Goal: Information Seeking & Learning: Learn about a topic

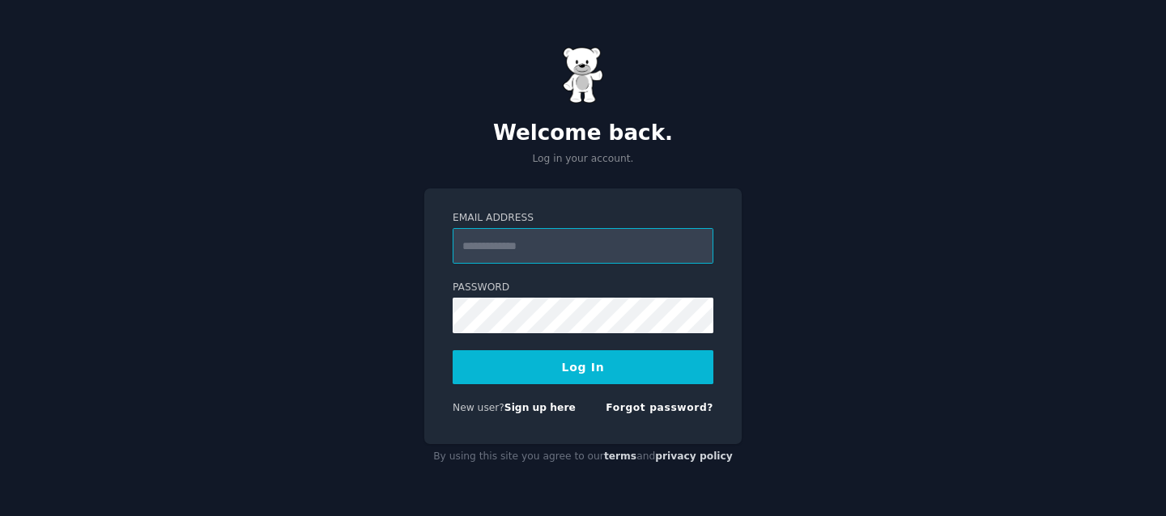
click at [592, 250] on input "Email Address" at bounding box center [582, 246] width 261 height 36
type input "**********"
click at [589, 363] on button "Log In" at bounding box center [582, 367] width 261 height 34
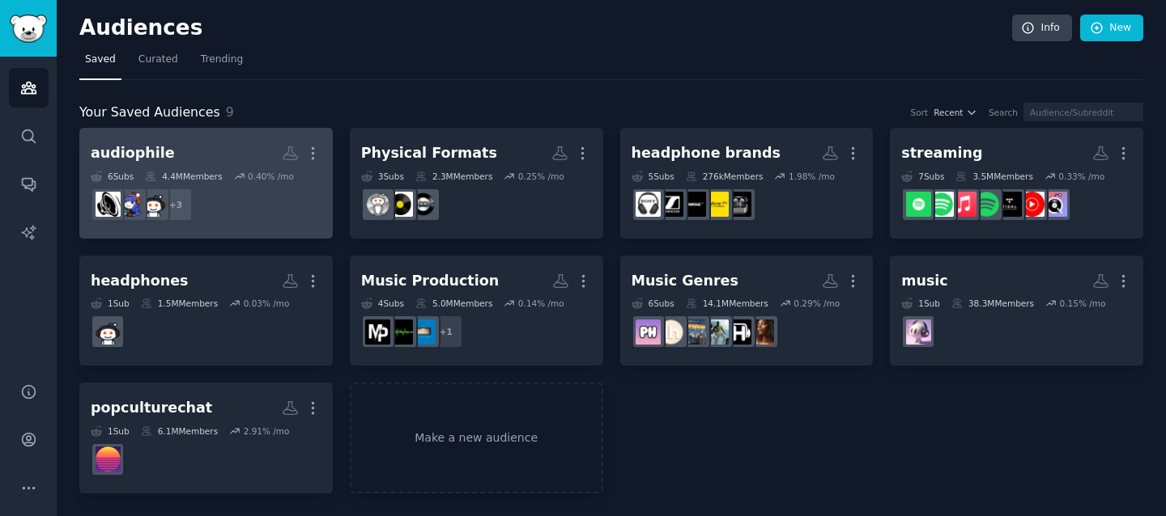
click at [216, 151] on h2 "audiophile More" at bounding box center [206, 153] width 231 height 28
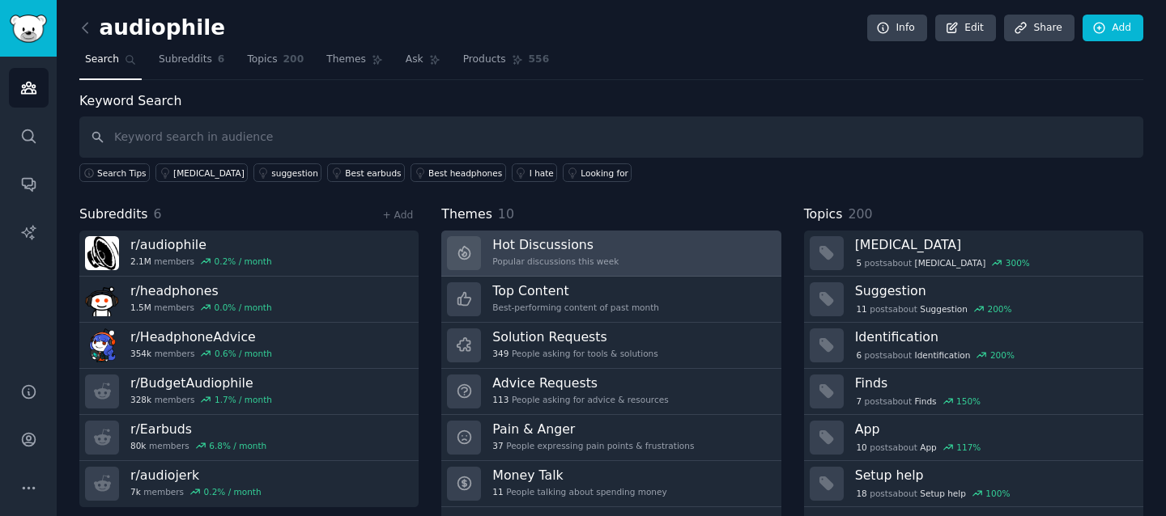
click at [503, 264] on div "Popular discussions this week" at bounding box center [555, 261] width 126 height 11
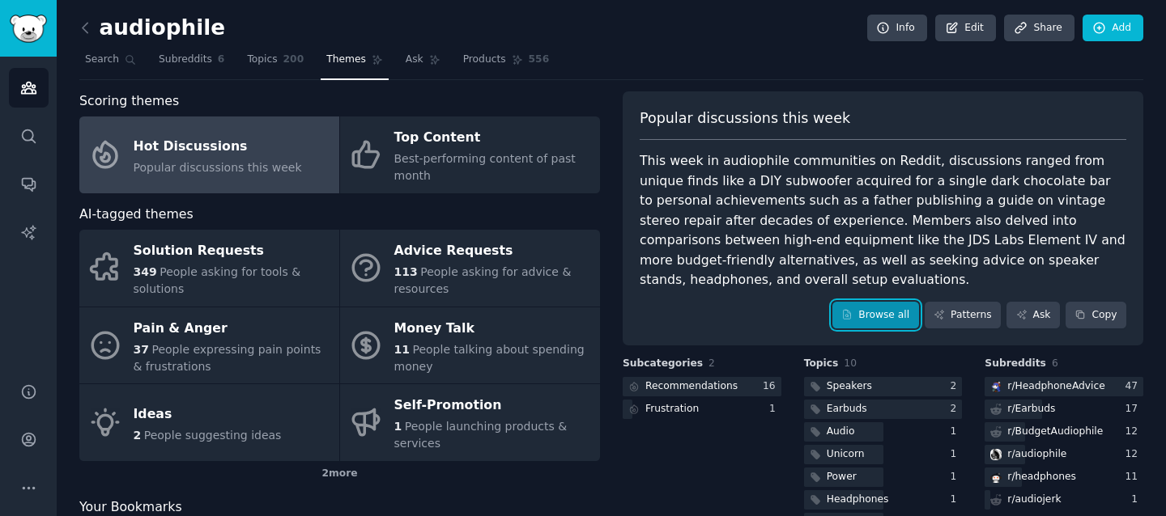
click at [864, 313] on link "Browse all" at bounding box center [875, 316] width 87 height 28
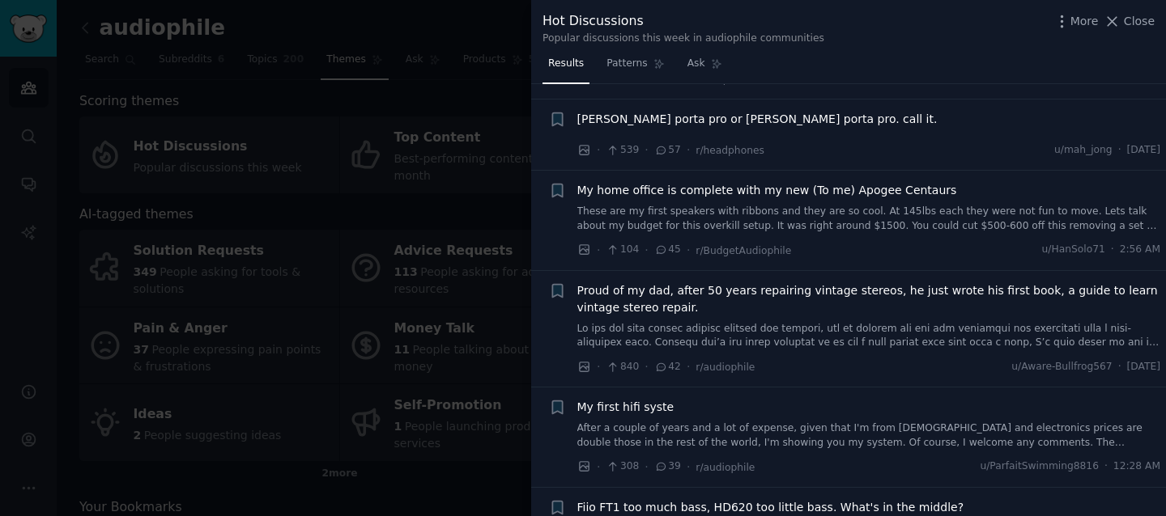
scroll to position [112, 0]
click at [759, 116] on span "koss porta pro or koss porta pro. call it." at bounding box center [757, 117] width 360 height 17
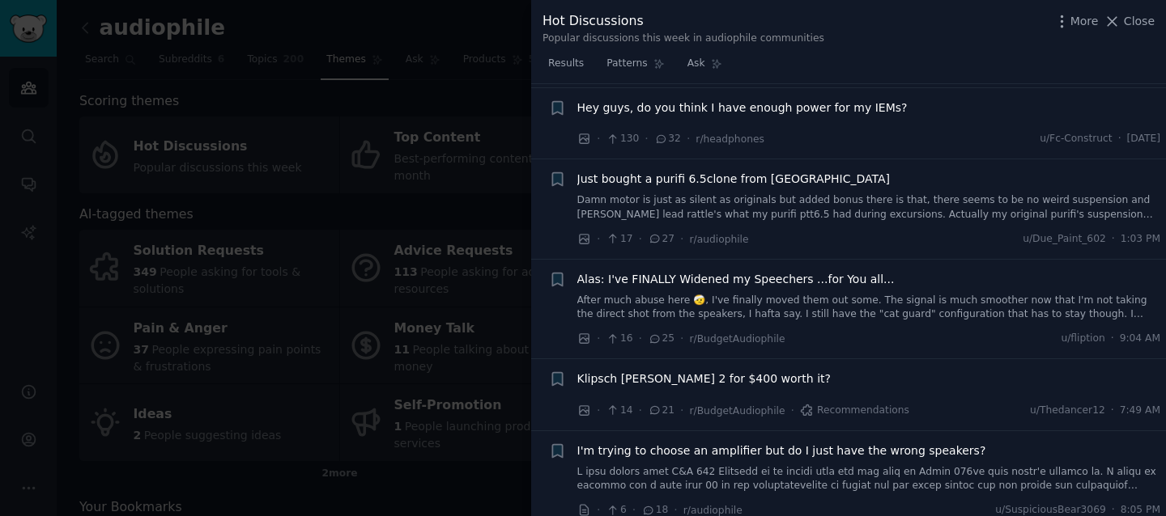
scroll to position [987, 0]
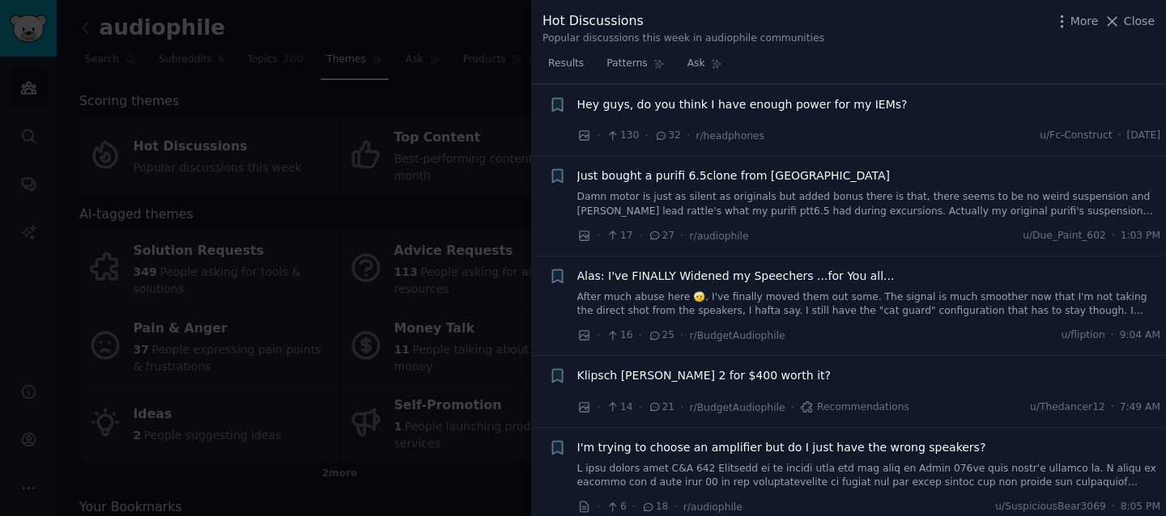
click at [817, 104] on span "Hey guys, do you think I have enough power for my IEMs?" at bounding box center [742, 104] width 330 height 17
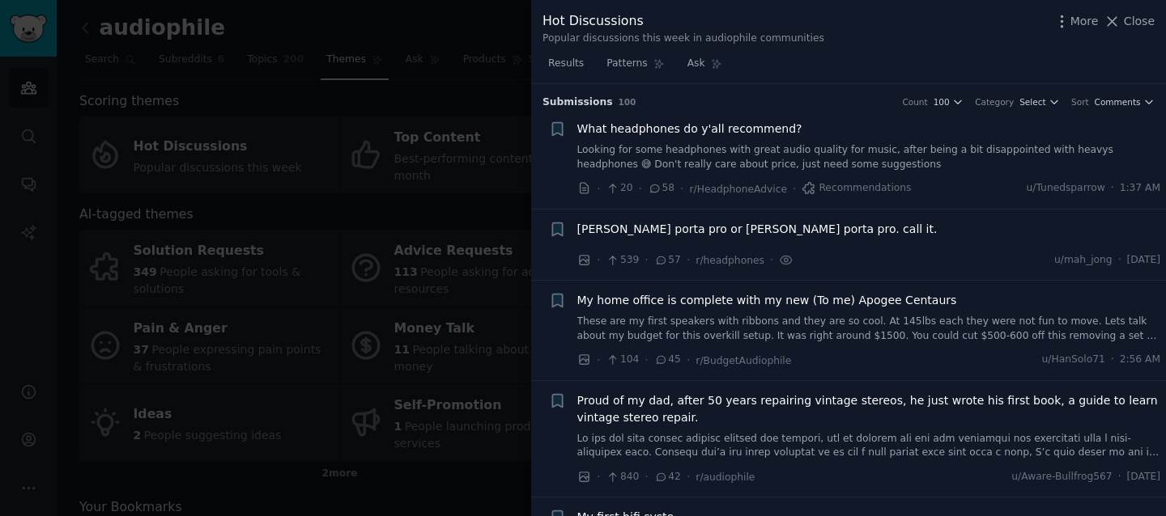
click at [742, 228] on span "koss porta pro or koss porta pro. call it." at bounding box center [757, 229] width 360 height 17
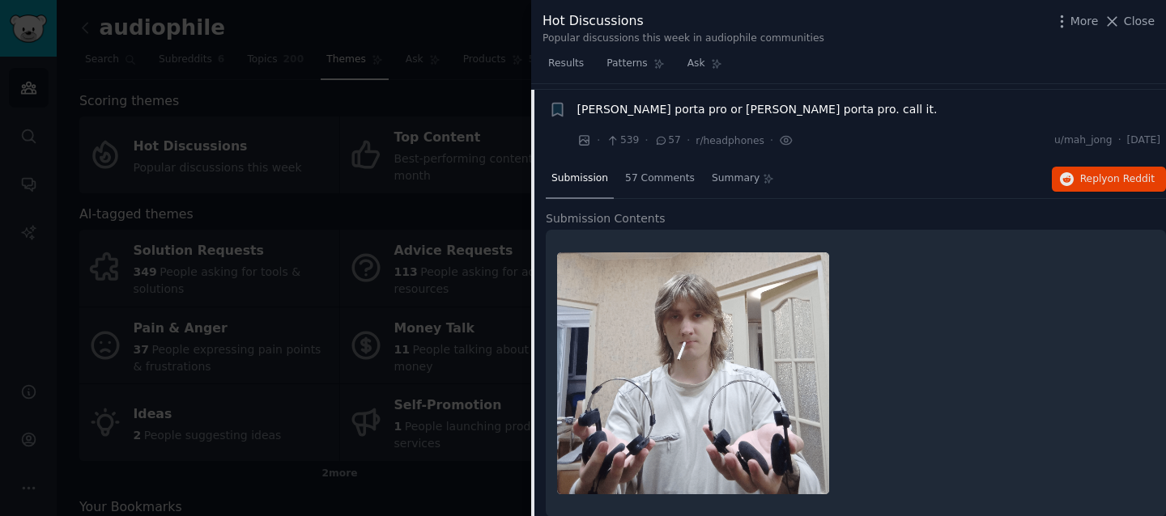
scroll to position [125, 0]
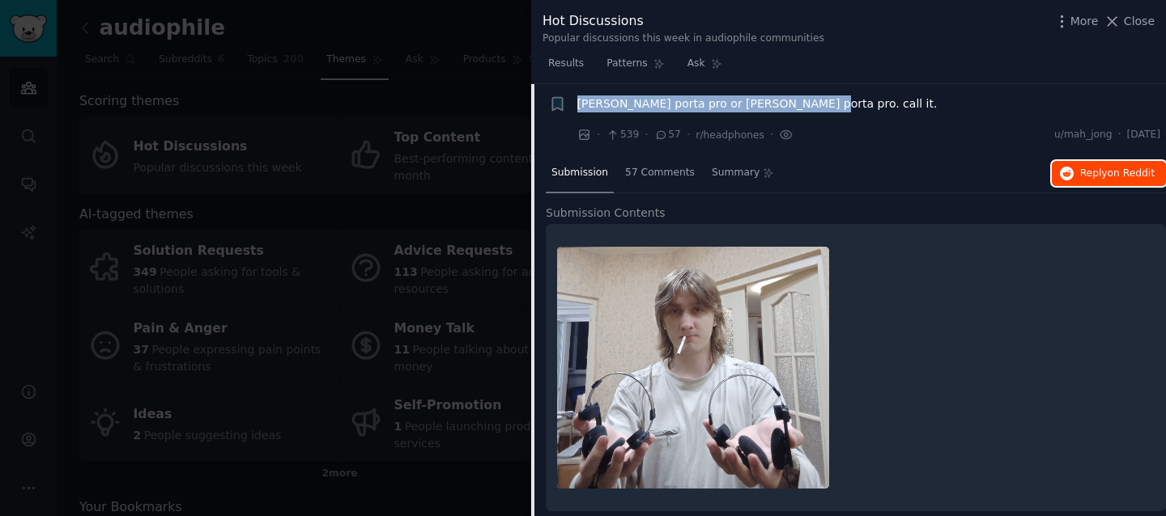
click at [1093, 176] on span "Reply on Reddit" at bounding box center [1117, 174] width 74 height 15
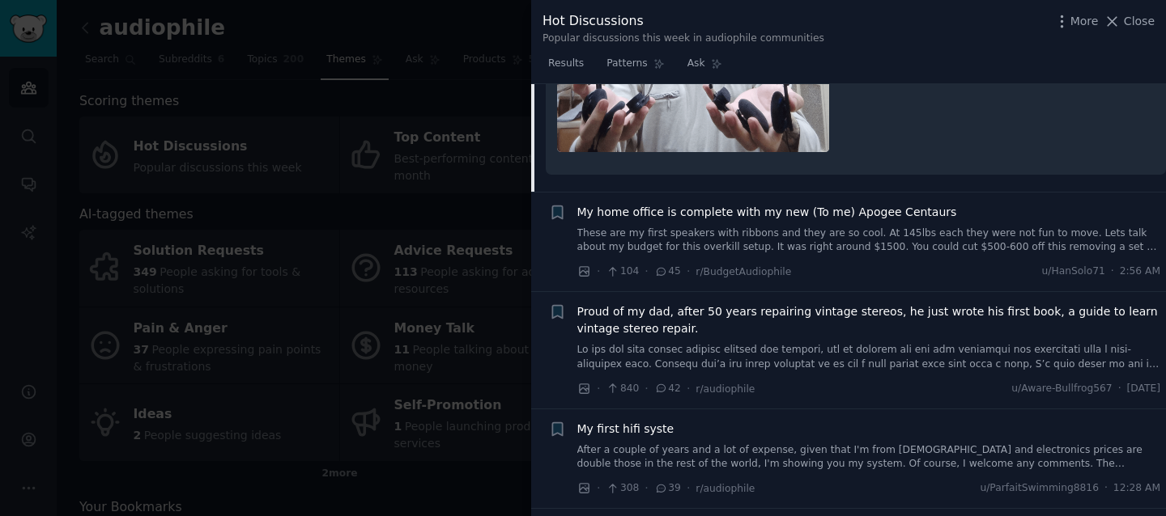
scroll to position [469, 0]
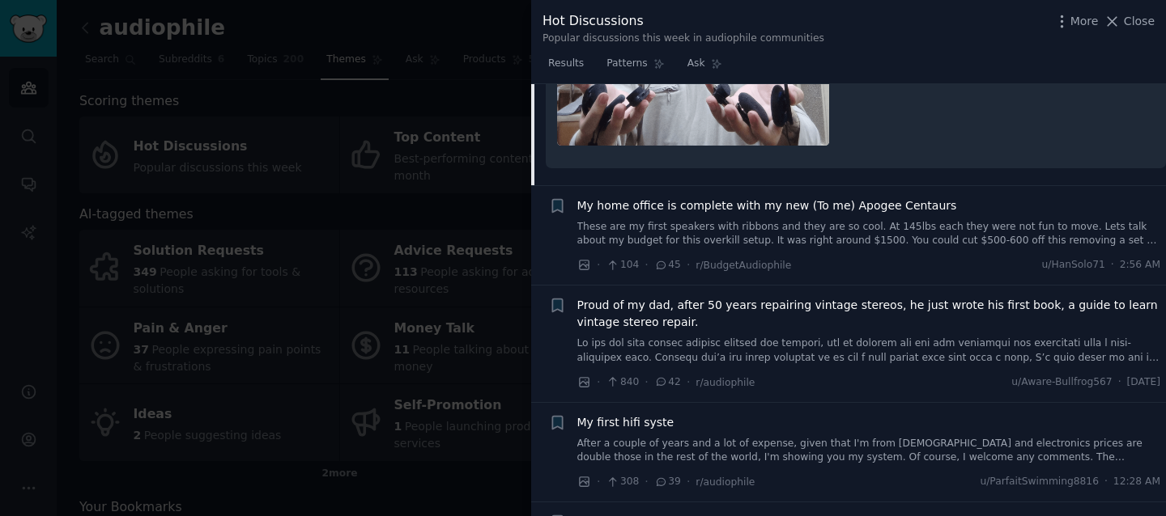
click at [671, 216] on div "My home office is complete with my new (To me) Apogee Centaurs These are my fir…" at bounding box center [869, 222] width 584 height 51
click at [698, 200] on span "My home office is complete with my new (To me) Apogee Centaurs" at bounding box center [767, 205] width 380 height 17
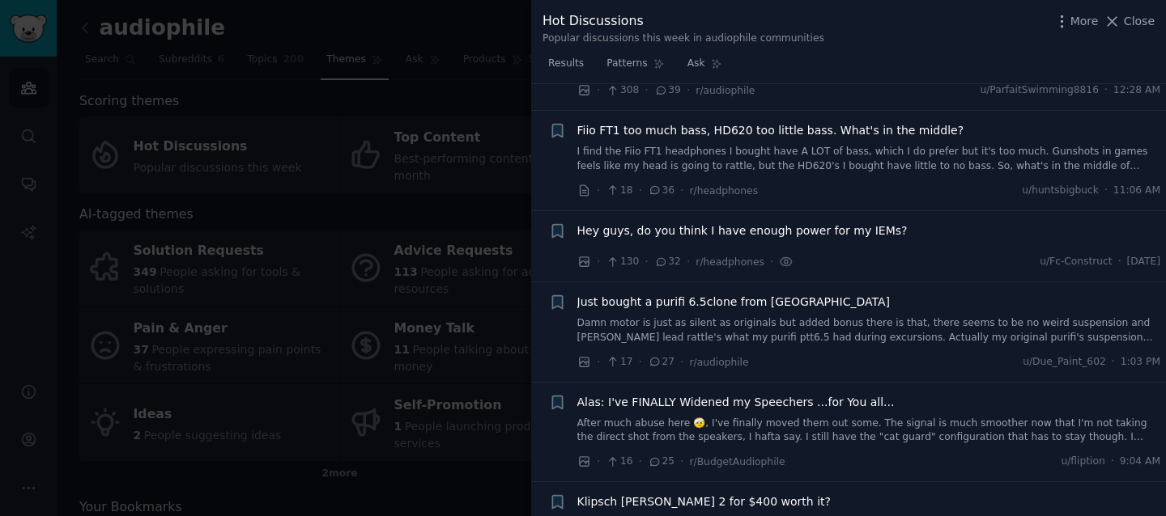
scroll to position [1087, 0]
click at [717, 121] on span "Fiio FT1 too much bass, HD620 too little bass. What's in the middle?" at bounding box center [770, 129] width 387 height 17
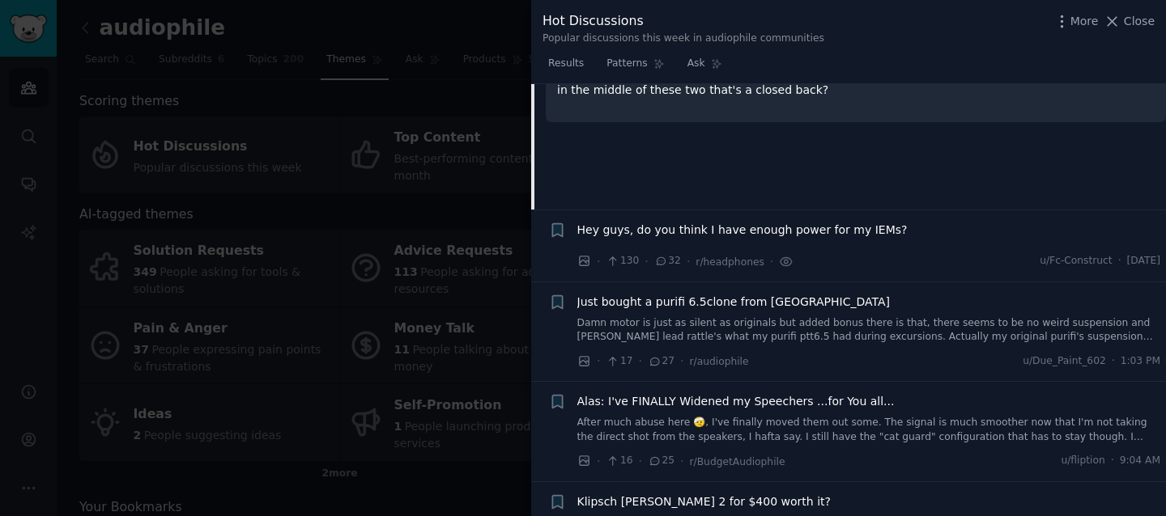
scroll to position [799, 0]
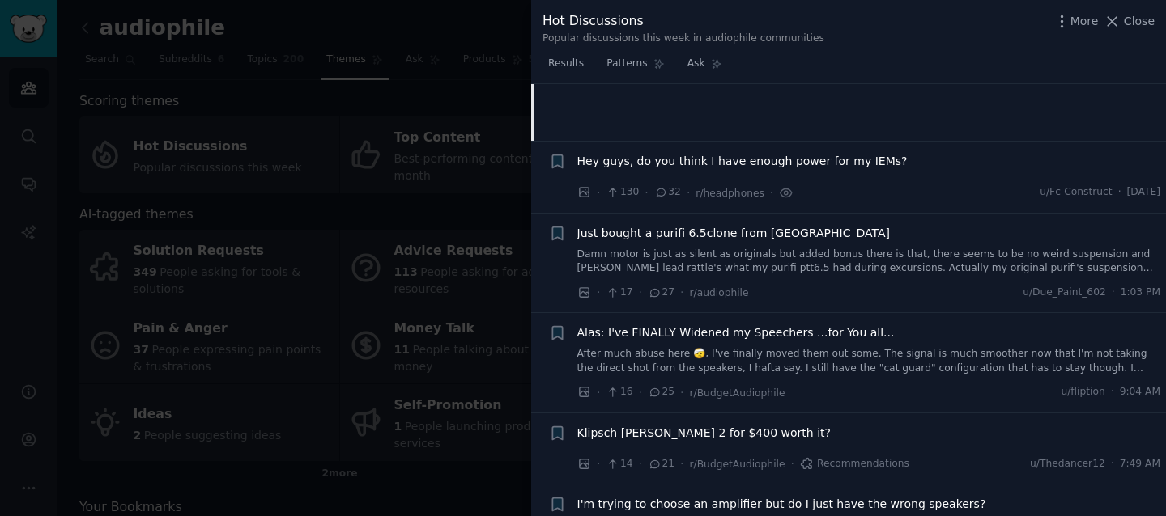
click at [783, 156] on span "Hey guys, do you think I have enough power for my IEMs?" at bounding box center [742, 161] width 330 height 17
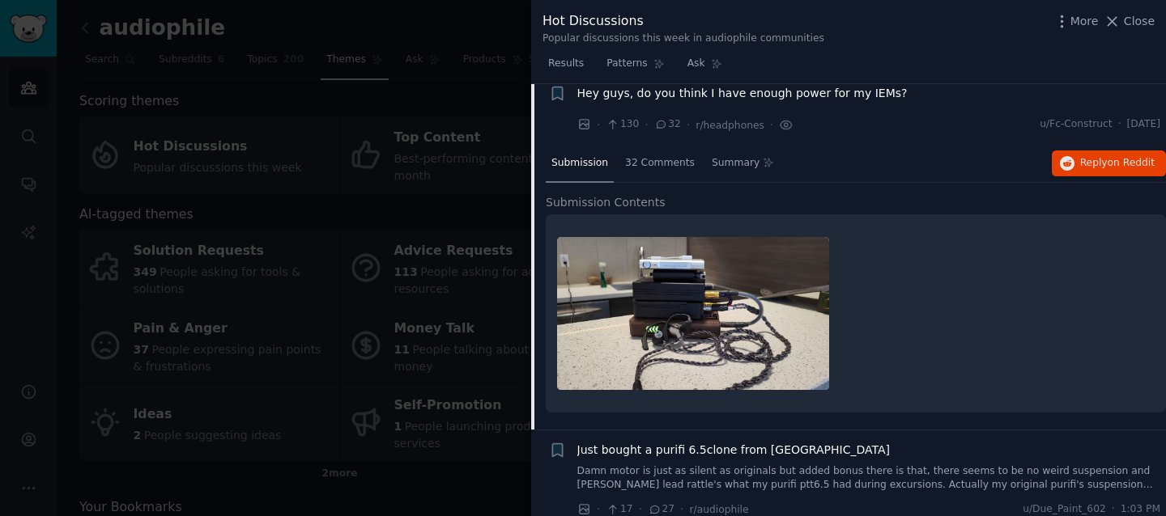
scroll to position [614, 0]
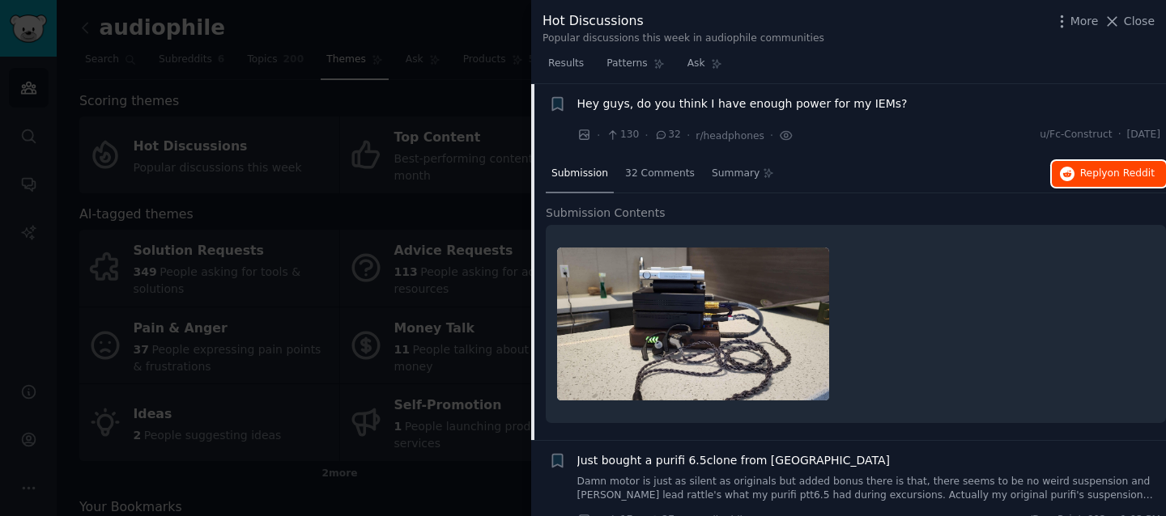
click at [1091, 172] on span "Reply on Reddit" at bounding box center [1117, 174] width 74 height 15
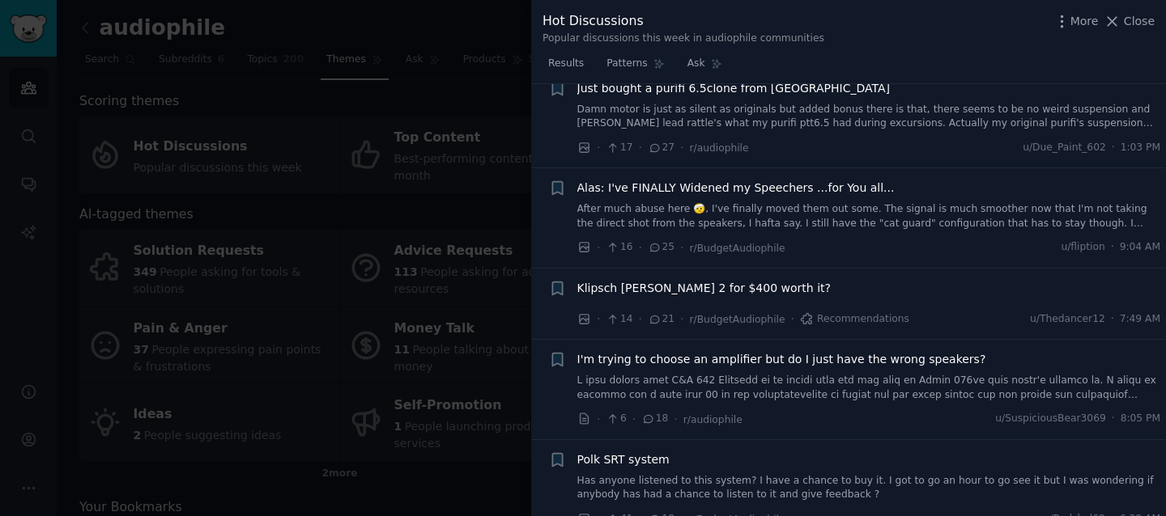
click at [783, 192] on span "Alas: I've FINALLY Widened my Speechers ...for You all..." at bounding box center [735, 188] width 317 height 17
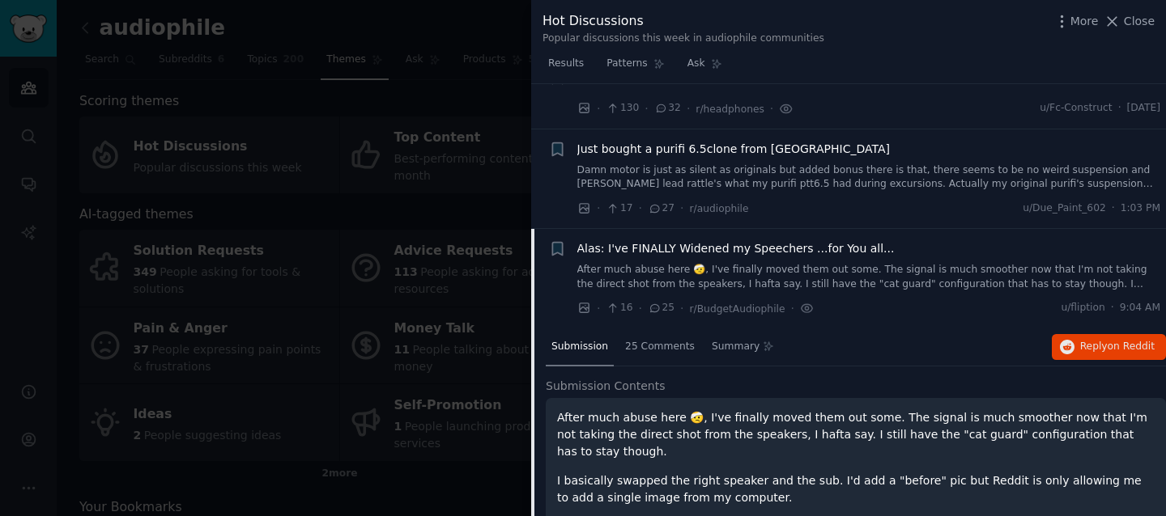
click at [744, 151] on span "Just bought a purifi 6.5clone from china" at bounding box center [733, 149] width 313 height 17
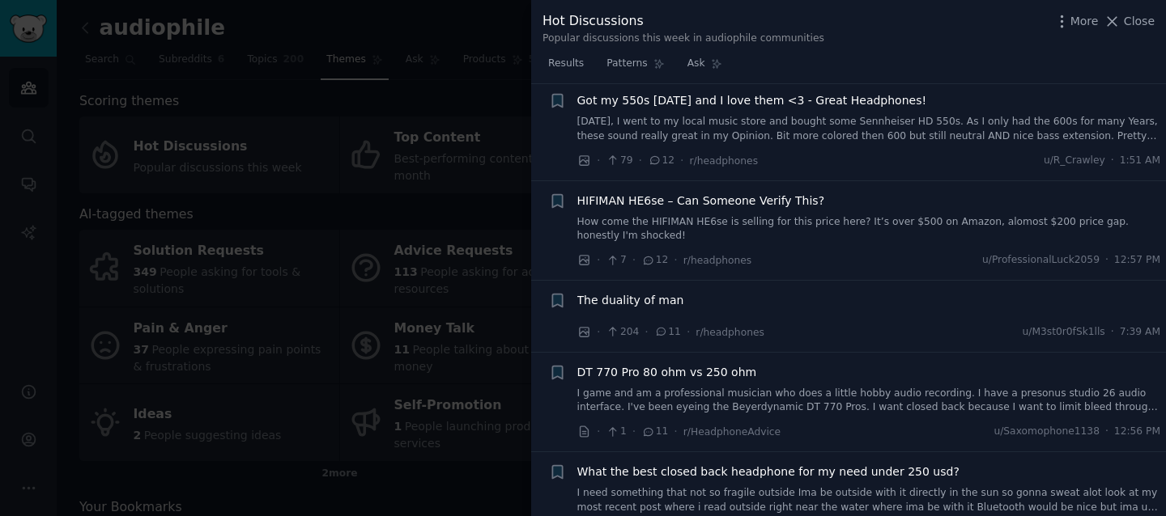
scroll to position [2283, 0]
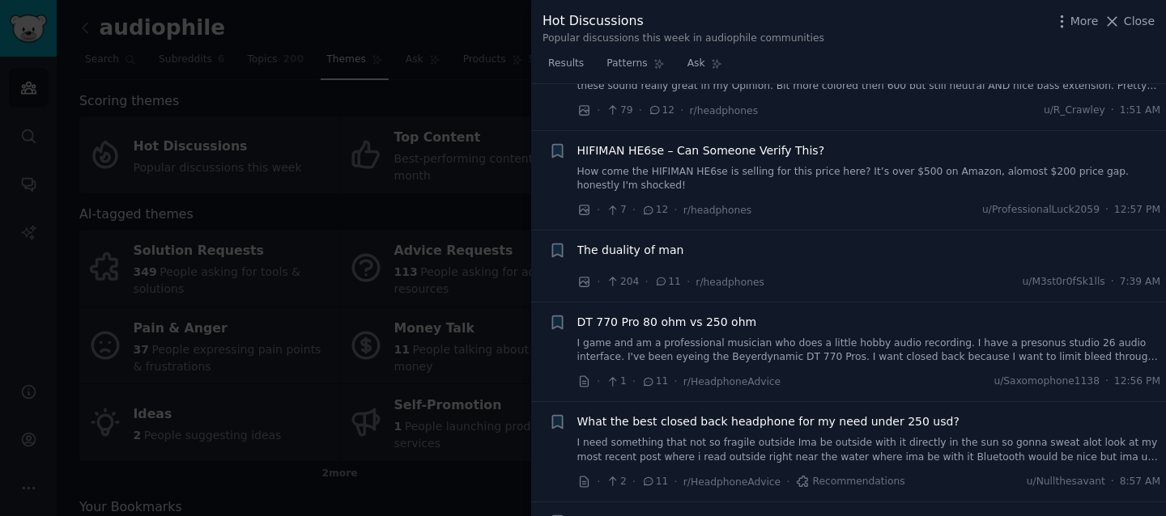
click at [662, 242] on span "The duality of man" at bounding box center [630, 250] width 107 height 17
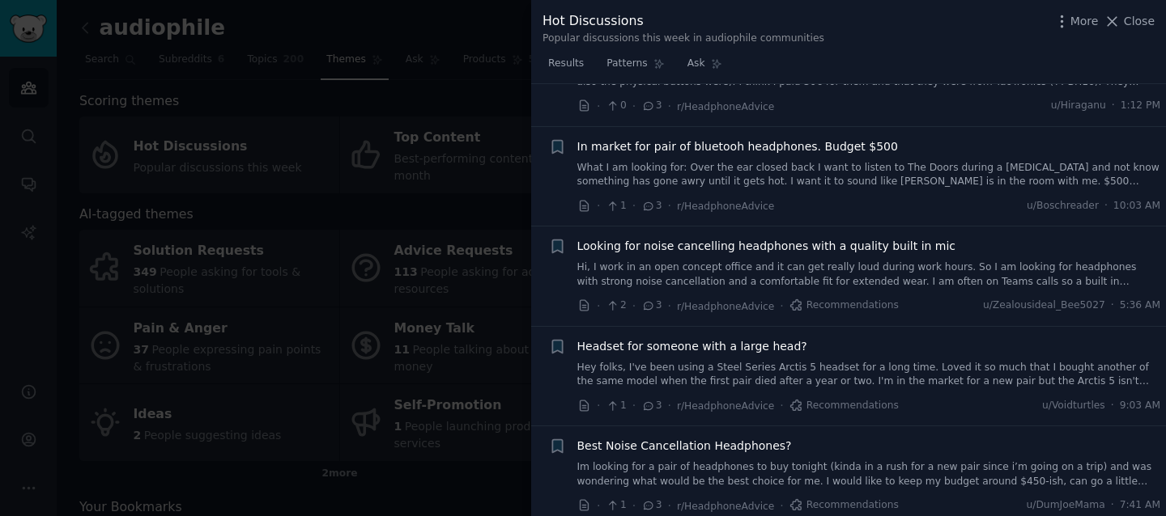
scroll to position [4679, 0]
click at [321, 261] on div at bounding box center [583, 258] width 1166 height 516
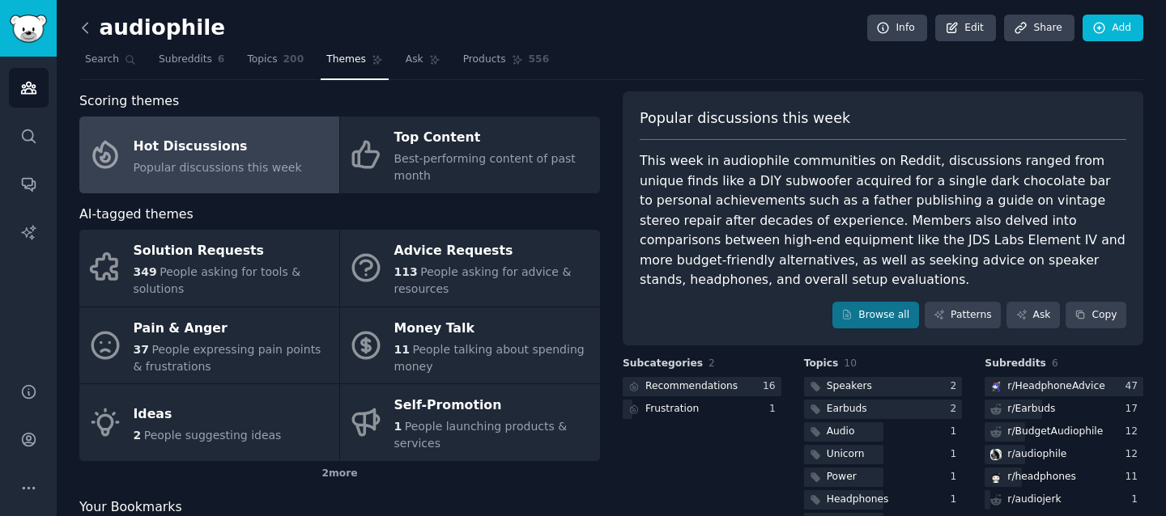
click at [87, 30] on icon at bounding box center [85, 27] width 17 height 17
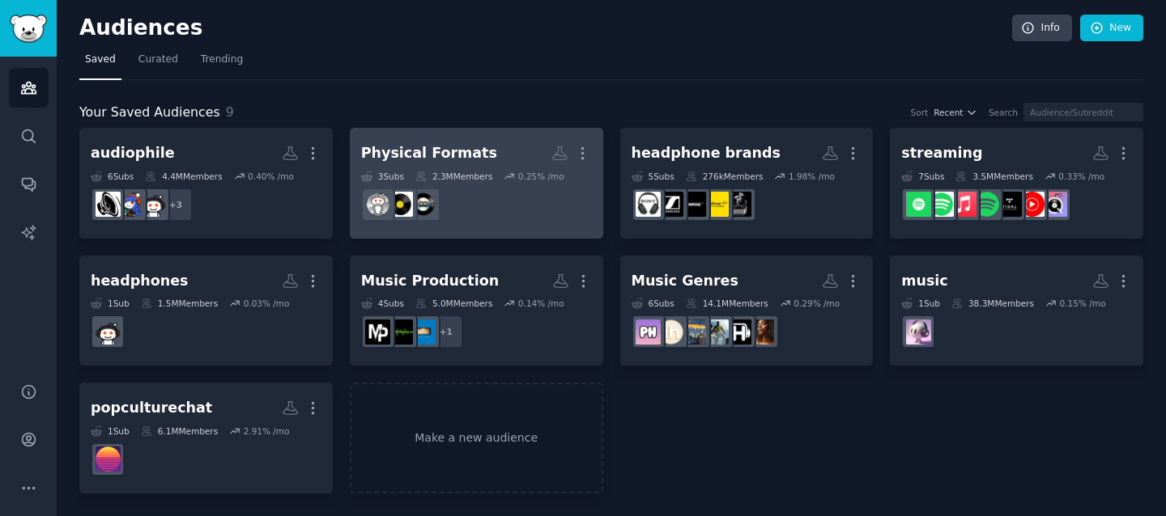
click at [529, 146] on h2 "Physical Formats More" at bounding box center [476, 153] width 231 height 28
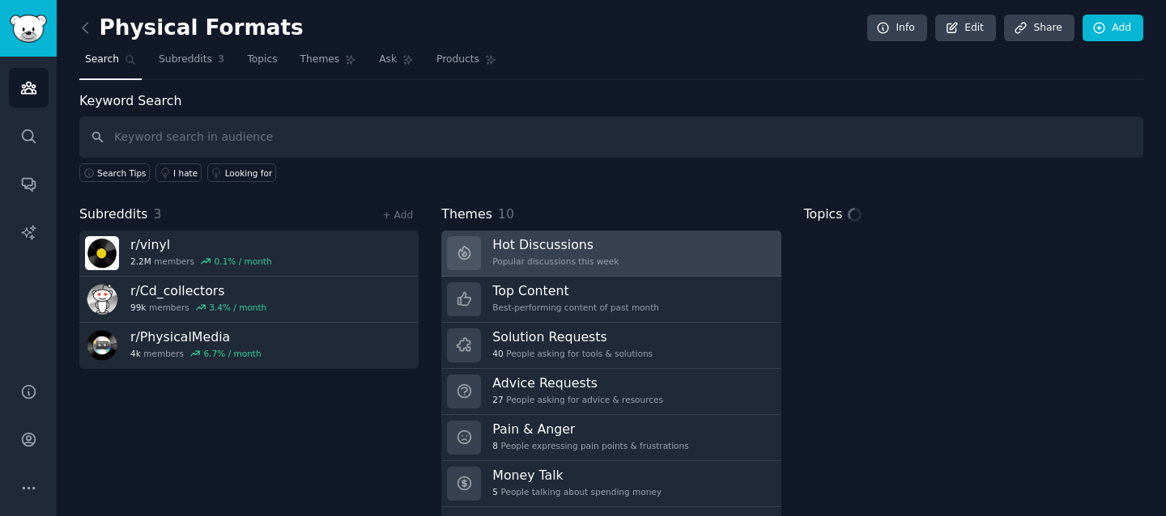
click at [580, 266] on div "Popular discussions this week" at bounding box center [555, 261] width 126 height 11
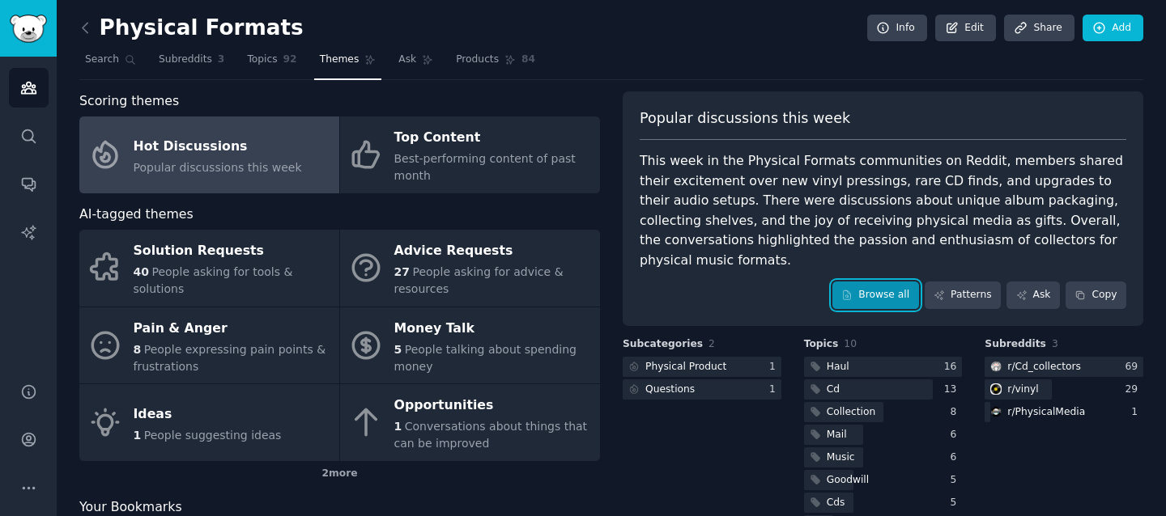
click at [877, 282] on link "Browse all" at bounding box center [875, 296] width 87 height 28
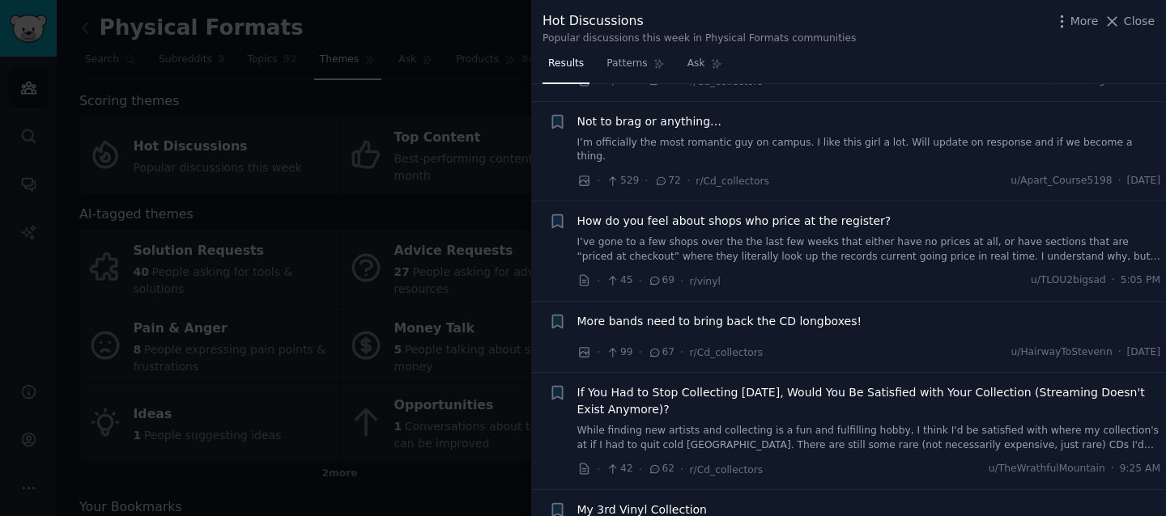
scroll to position [397, 0]
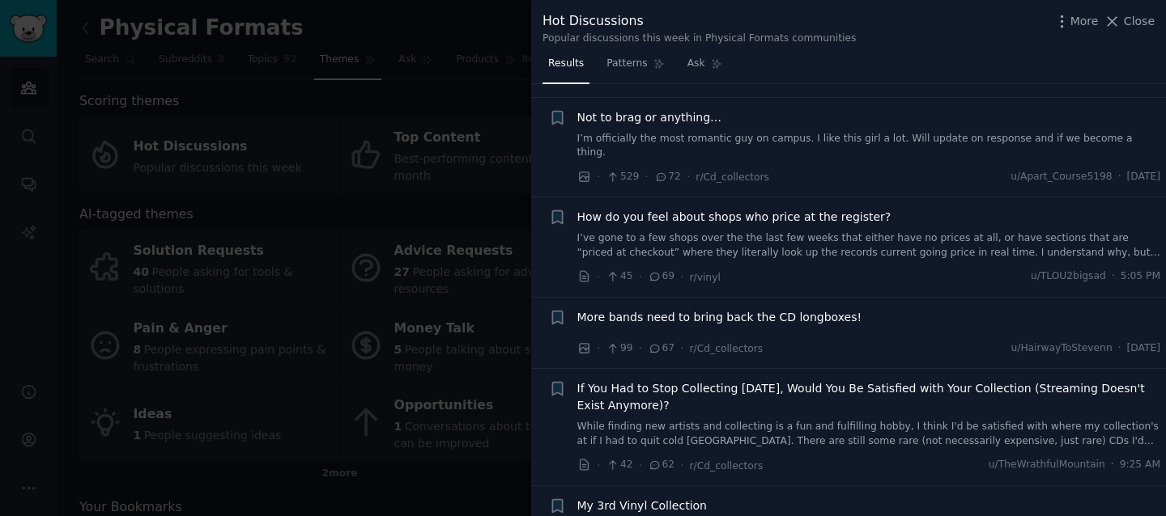
click at [661, 110] on span "Not to brag or anything…" at bounding box center [649, 117] width 145 height 17
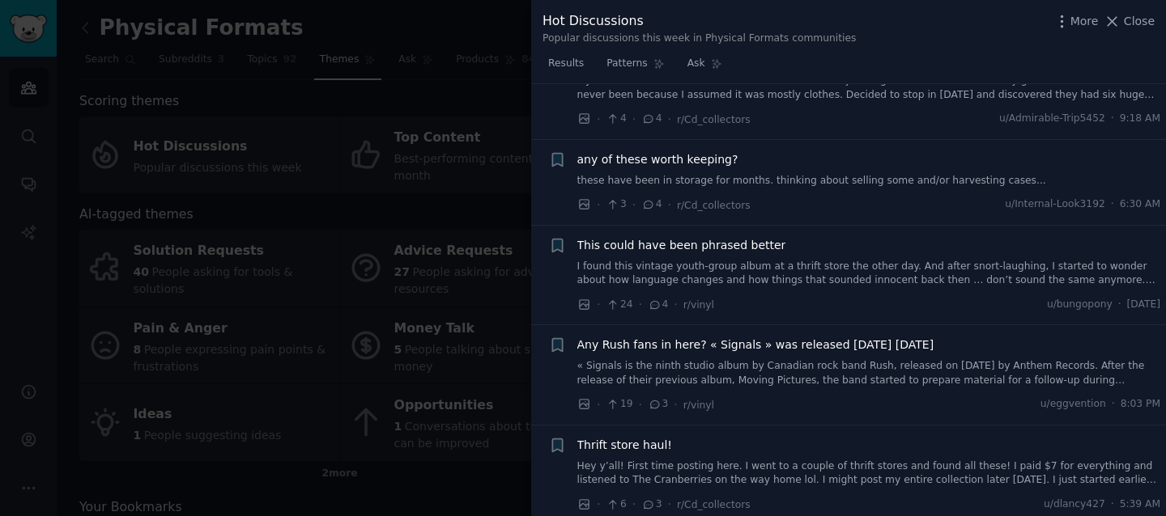
scroll to position [6504, 0]
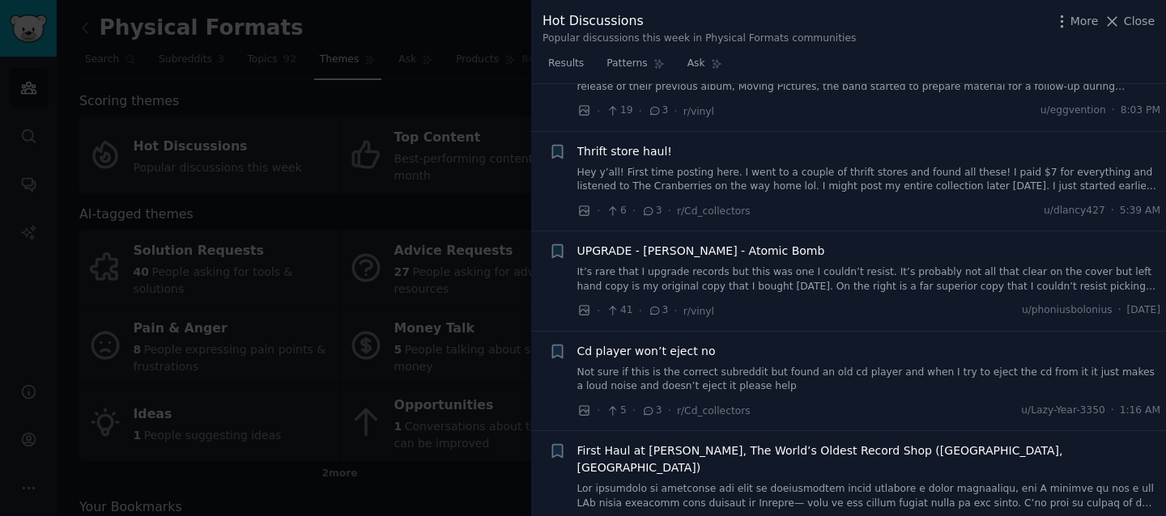
click at [296, 261] on div at bounding box center [583, 258] width 1166 height 516
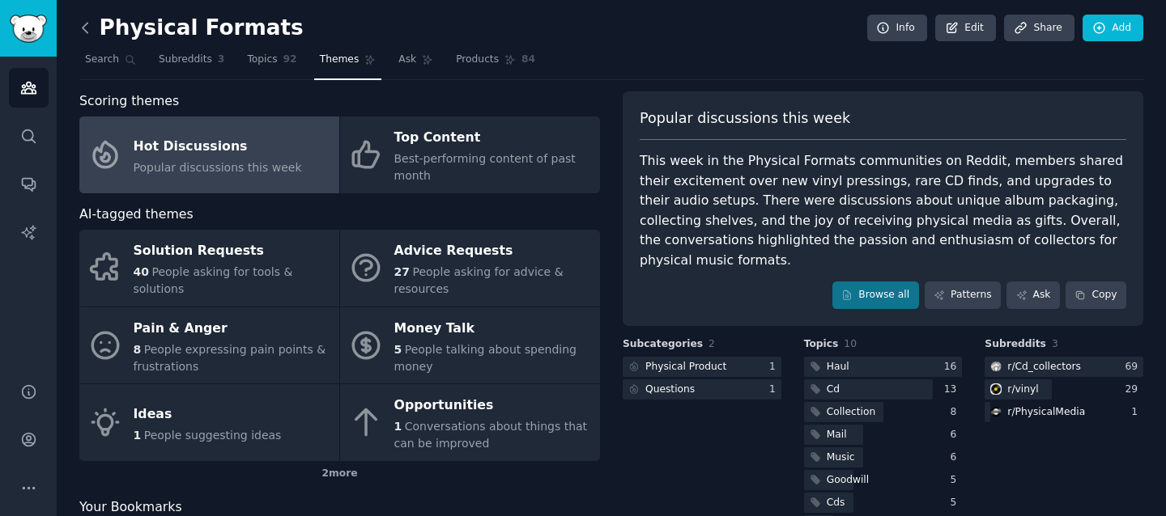
click at [86, 22] on icon at bounding box center [85, 27] width 17 height 17
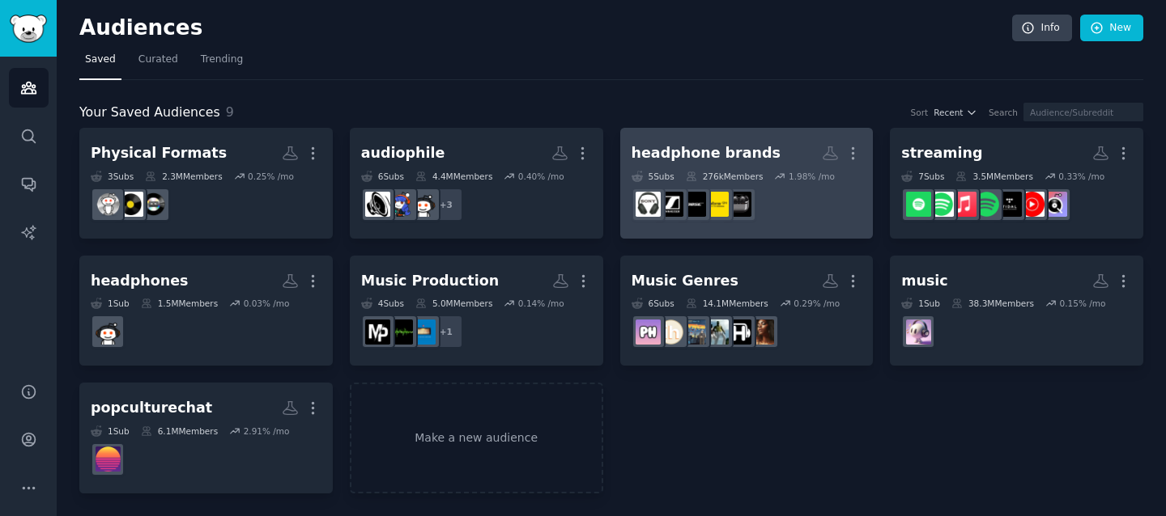
click at [772, 150] on h2 "headphone brands More" at bounding box center [746, 153] width 231 height 28
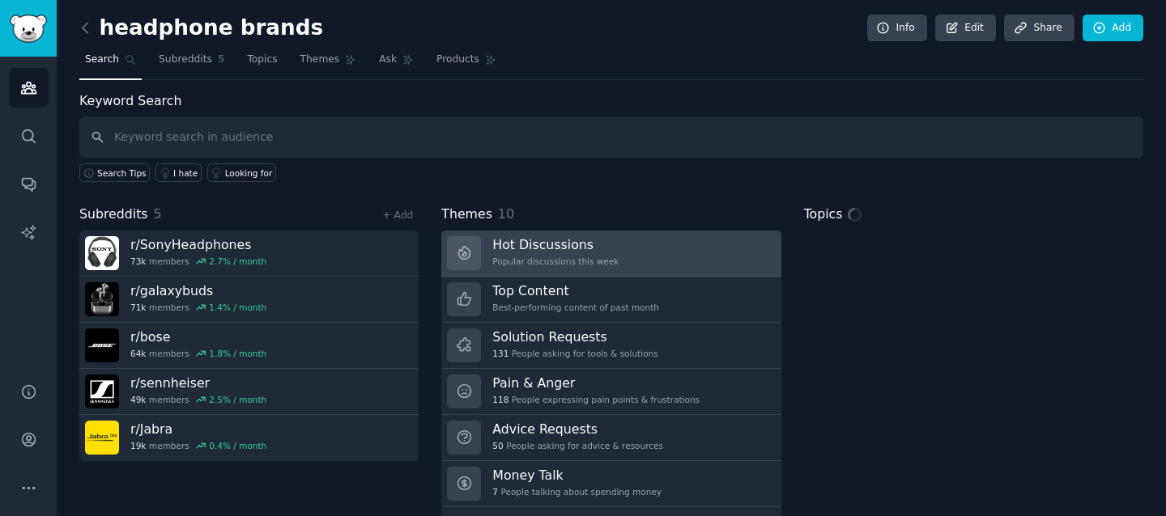
click at [547, 244] on h3 "Hot Discussions" at bounding box center [555, 244] width 126 height 17
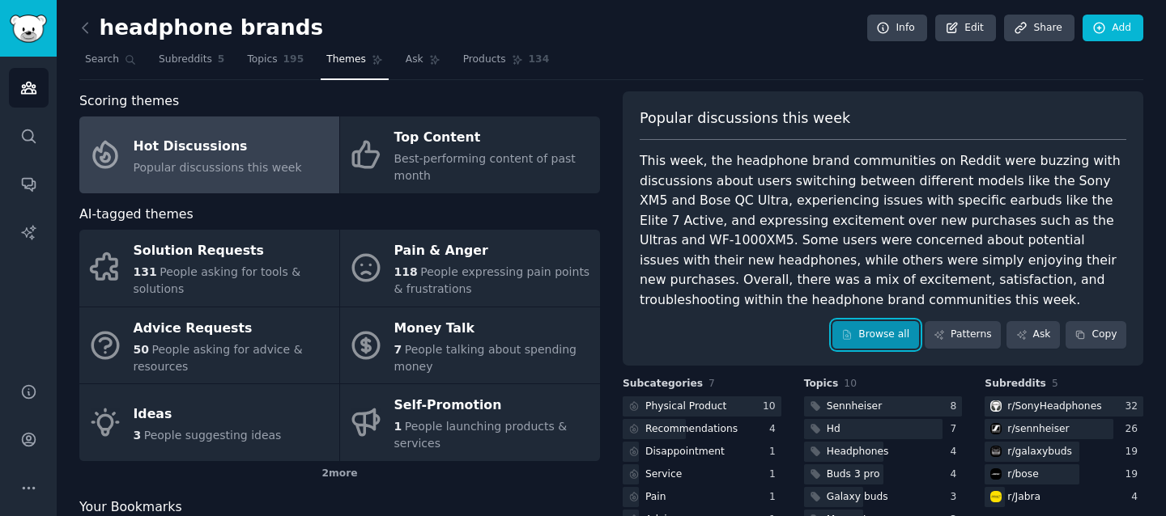
click at [877, 327] on link "Browse all" at bounding box center [875, 335] width 87 height 28
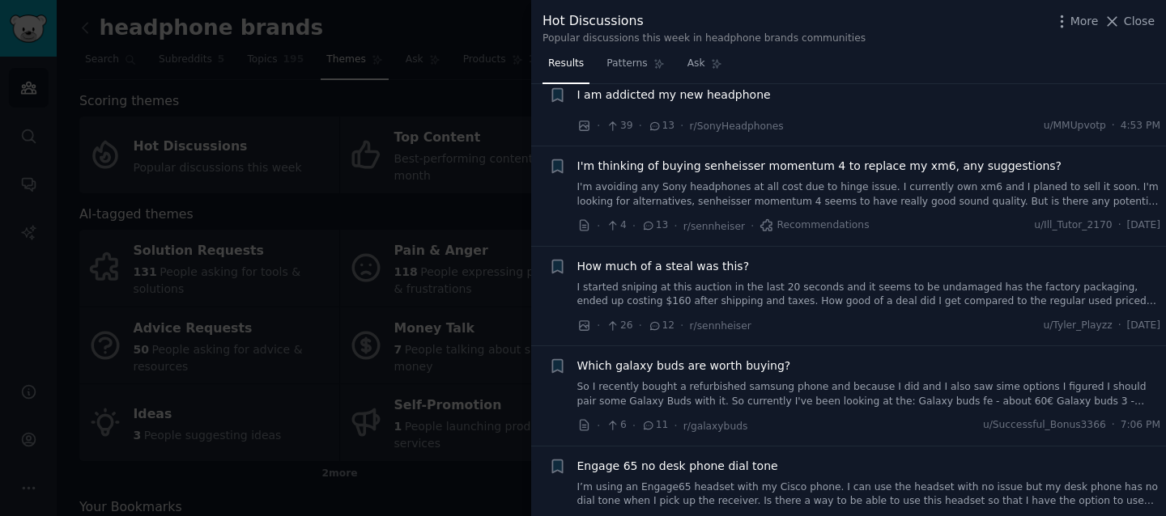
scroll to position [1491, 0]
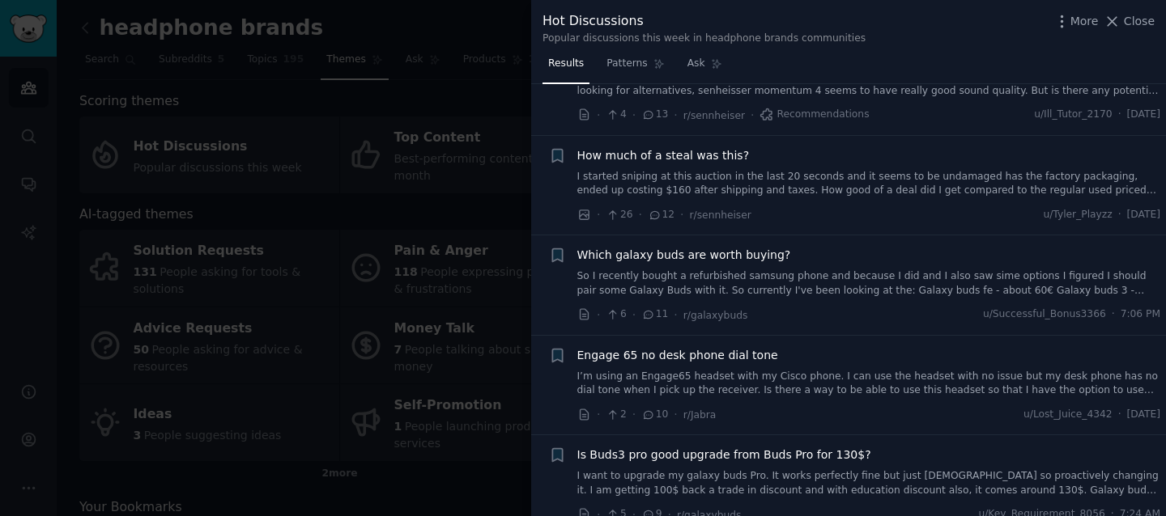
click at [372, 241] on div at bounding box center [583, 258] width 1166 height 516
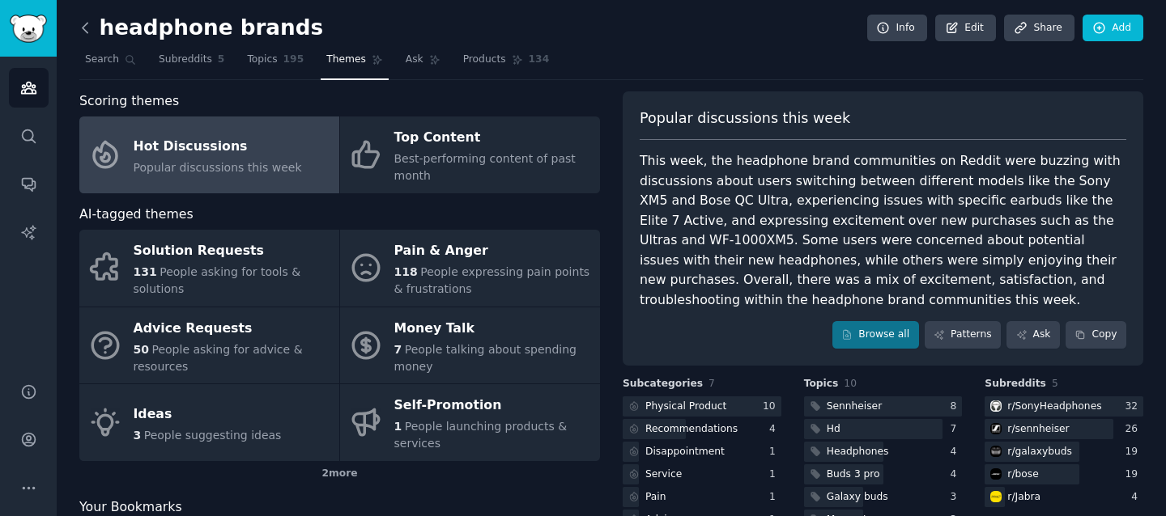
click at [89, 24] on icon at bounding box center [85, 27] width 17 height 17
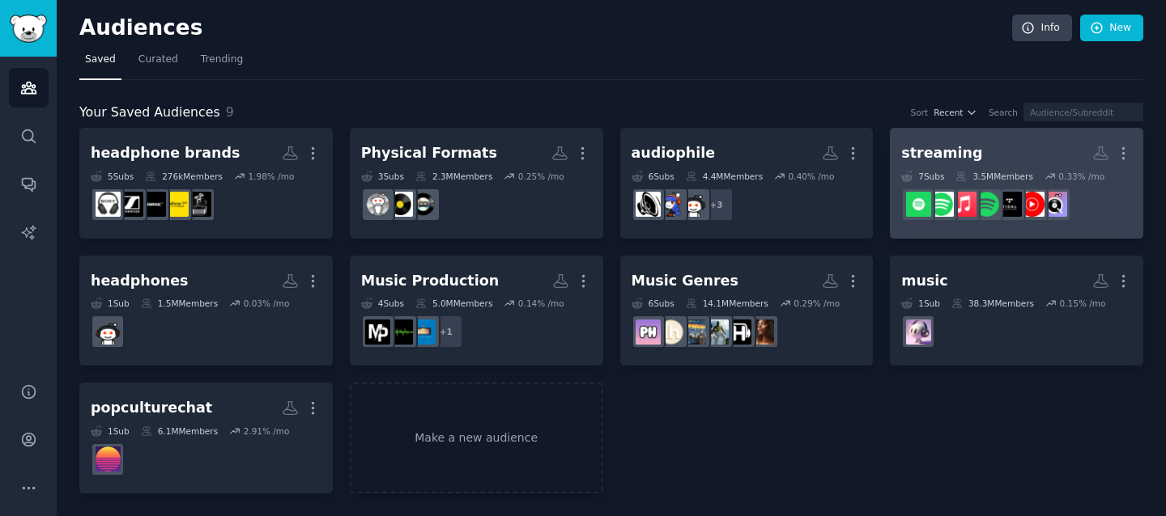
click at [946, 146] on div "streaming" at bounding box center [941, 153] width 81 height 20
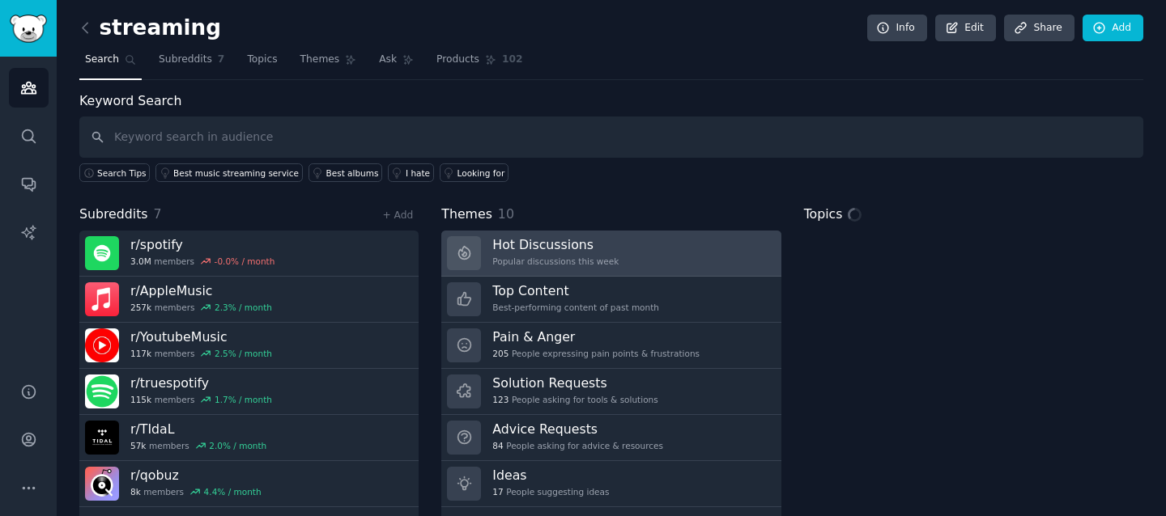
click at [546, 257] on div "Popular discussions this week" at bounding box center [555, 261] width 126 height 11
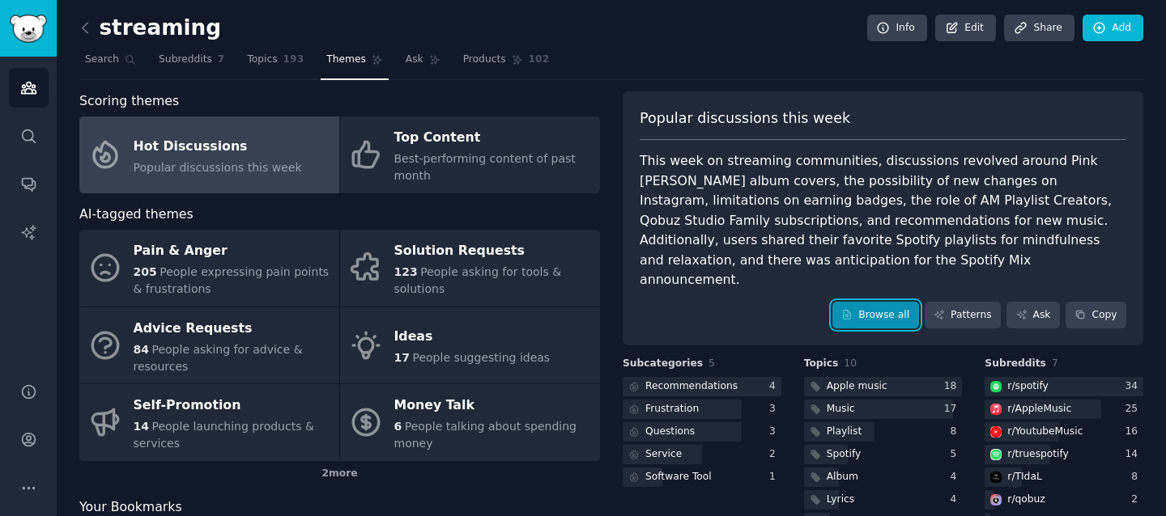
click at [872, 302] on link "Browse all" at bounding box center [875, 316] width 87 height 28
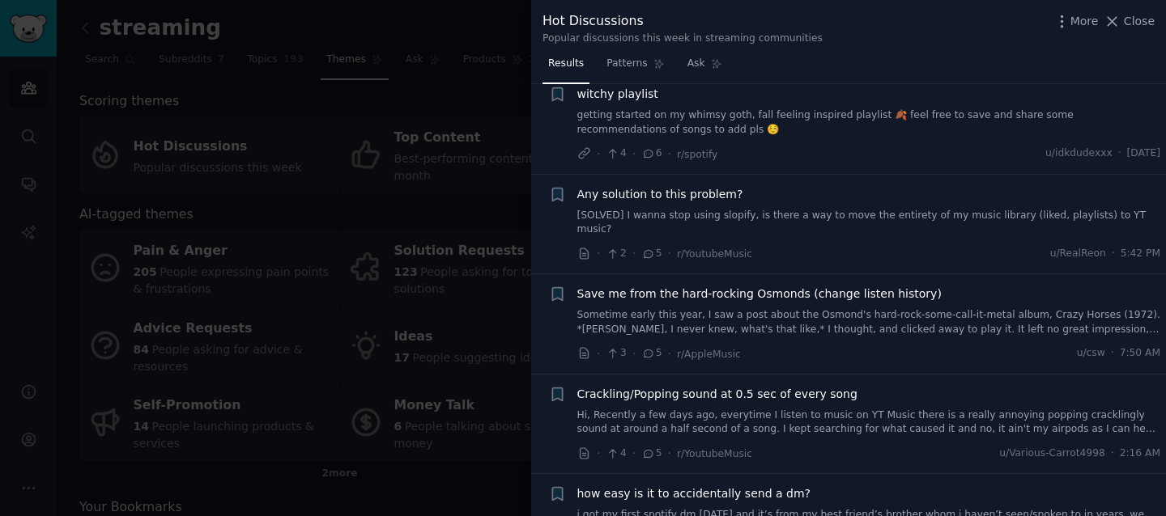
scroll to position [2972, 0]
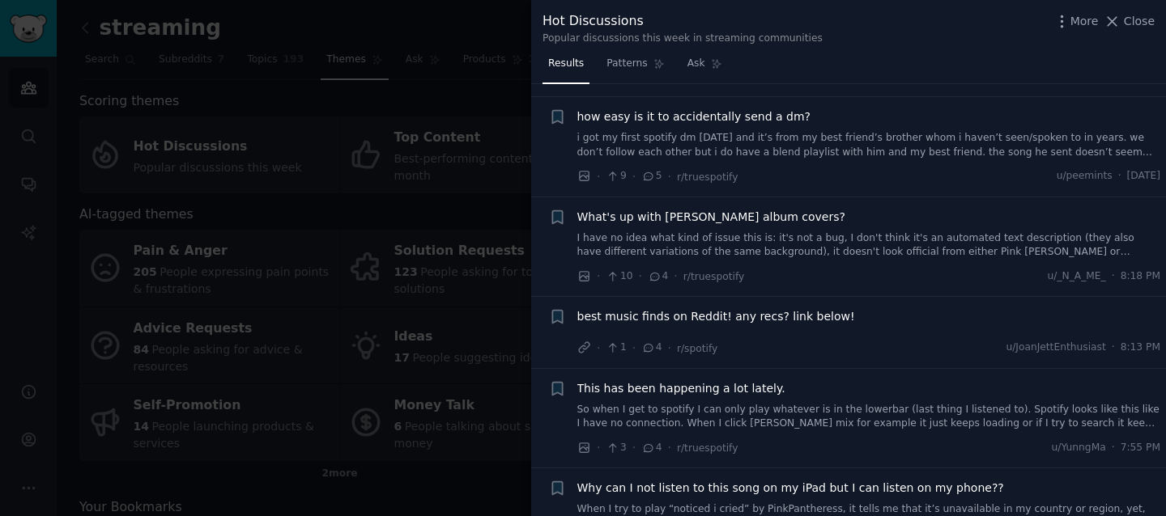
click at [330, 293] on div at bounding box center [583, 258] width 1166 height 516
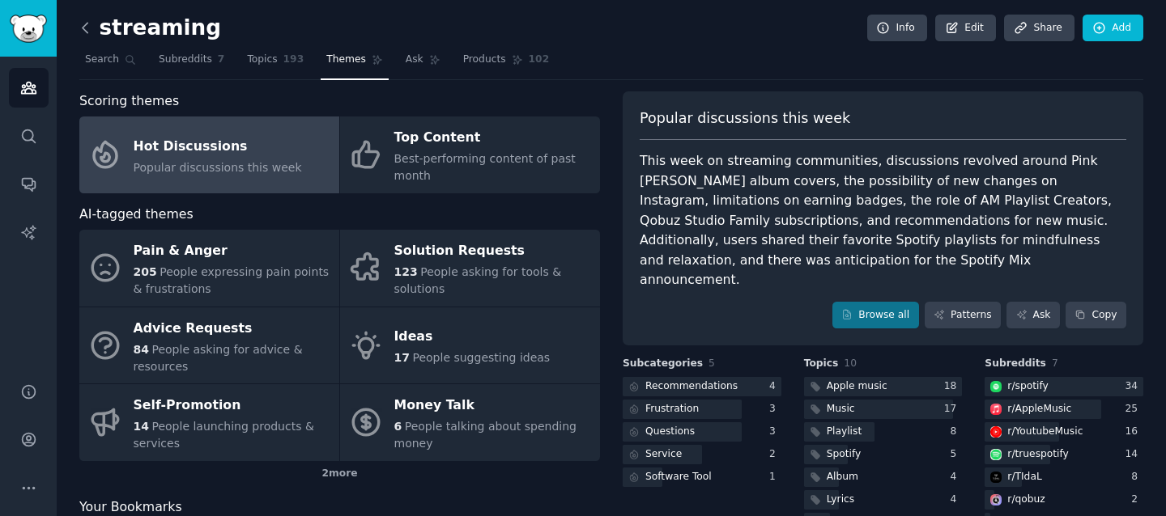
click at [85, 26] on icon at bounding box center [85, 27] width 17 height 17
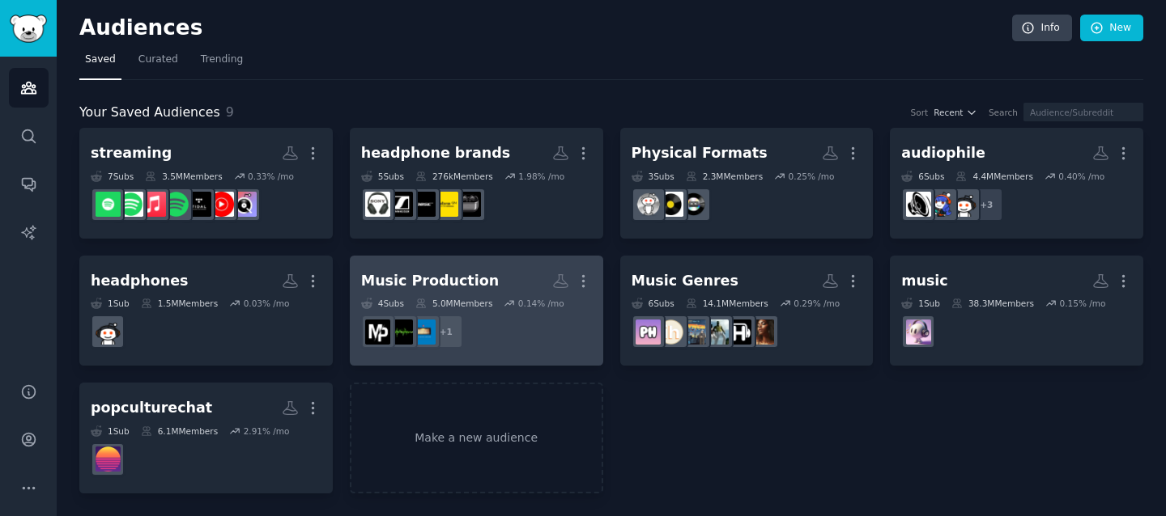
click at [432, 272] on div "Music Production" at bounding box center [430, 281] width 138 height 20
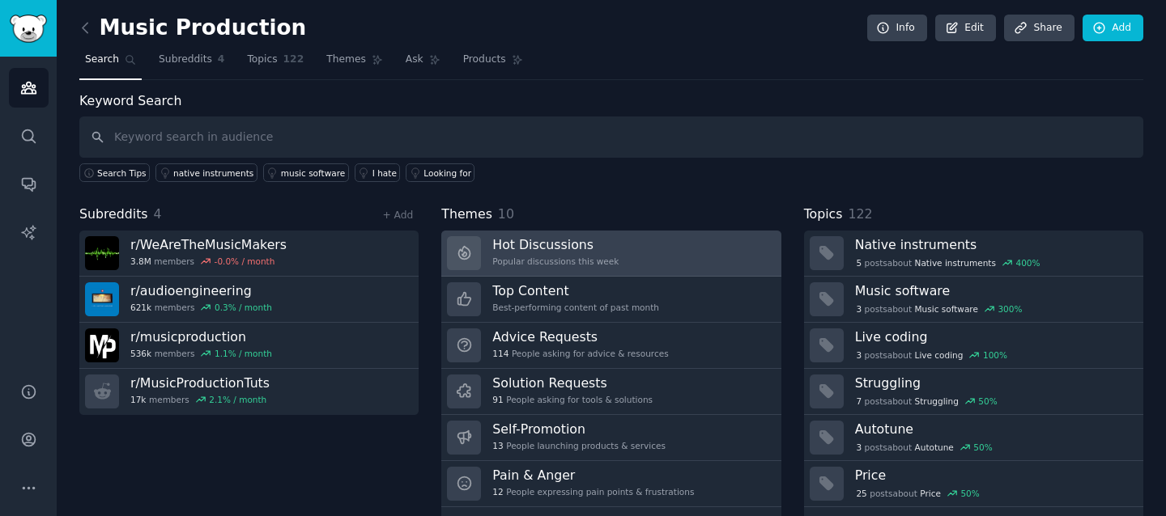
click at [545, 252] on h3 "Hot Discussions" at bounding box center [555, 244] width 126 height 17
